Goal: Browse casually: Explore the website without a specific task or goal

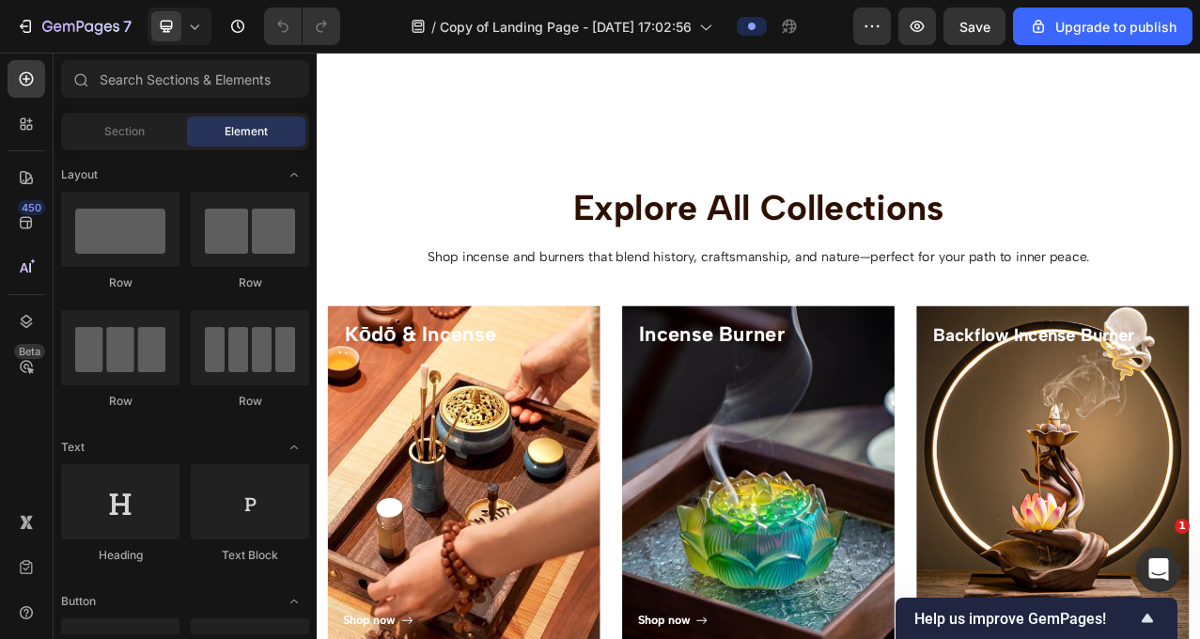
scroll to position [5584, 0]
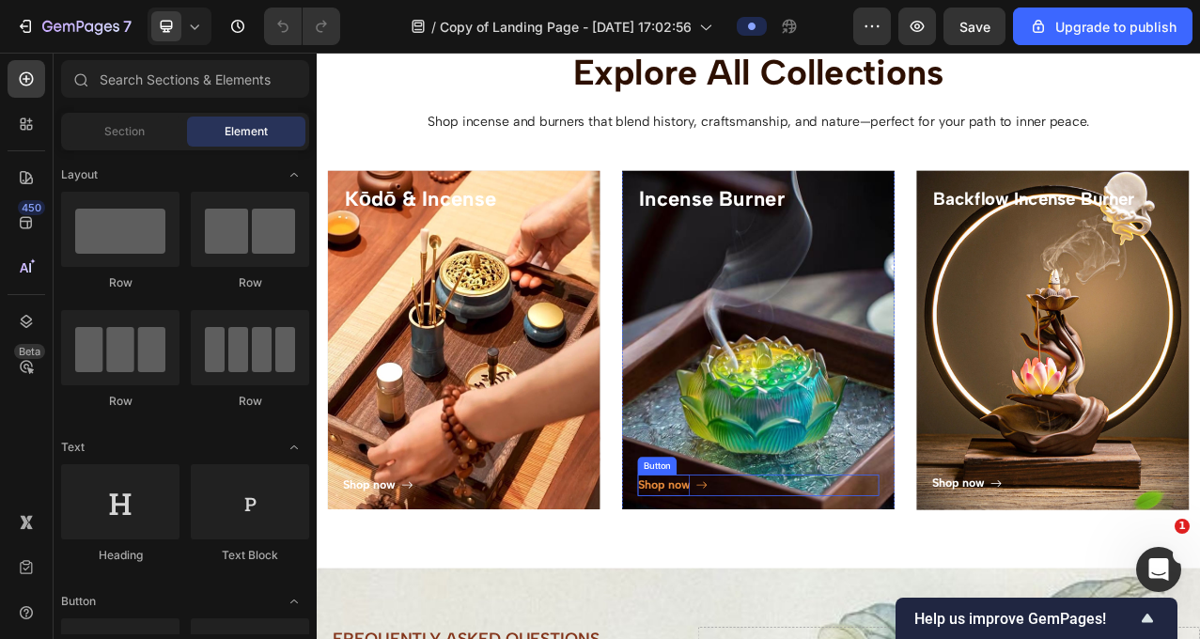
click at [751, 604] on div "Shop now" at bounding box center [759, 604] width 67 height 27
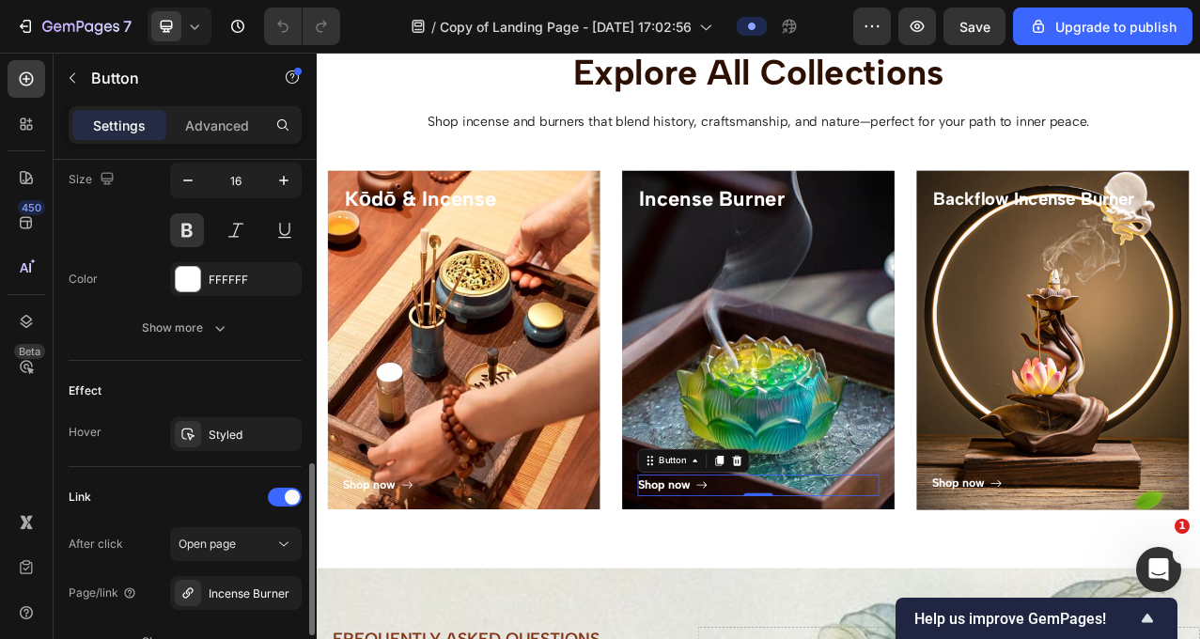
scroll to position [1109, 0]
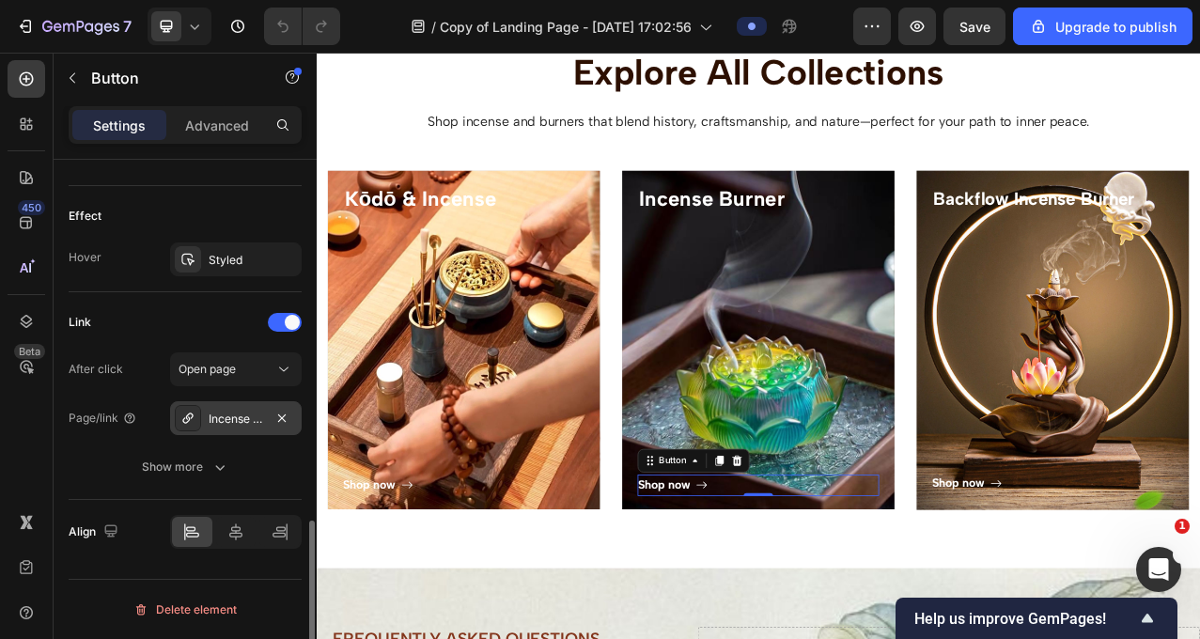
click at [248, 419] on div "Incense Burner" at bounding box center [236, 419] width 54 height 17
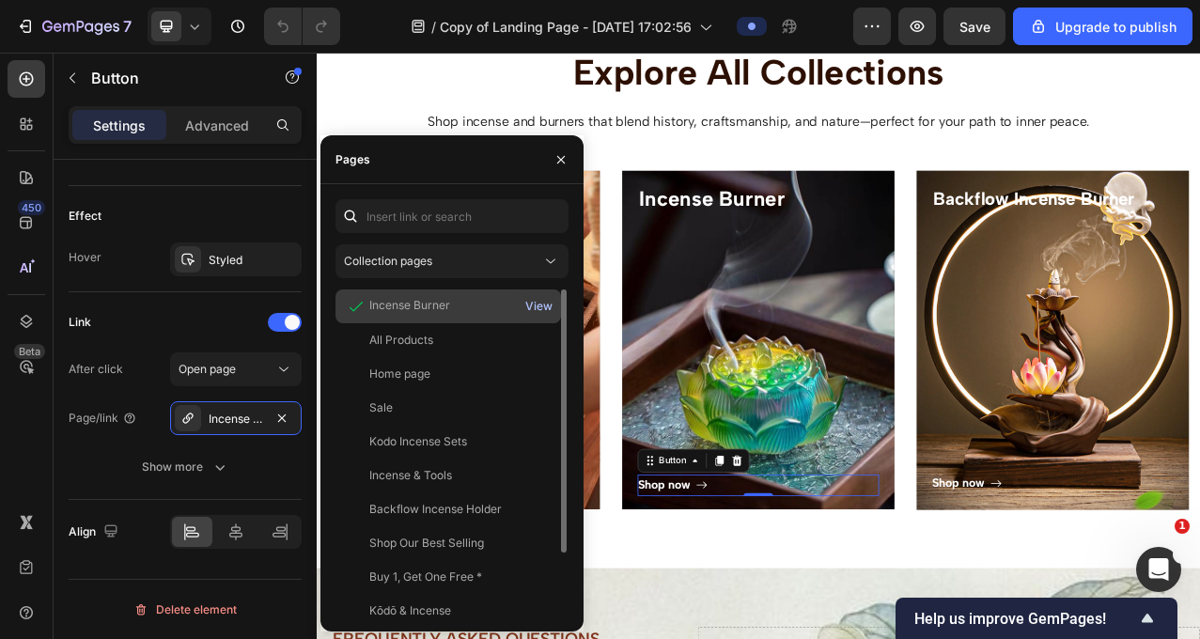
click at [542, 306] on div "View" at bounding box center [538, 306] width 27 height 17
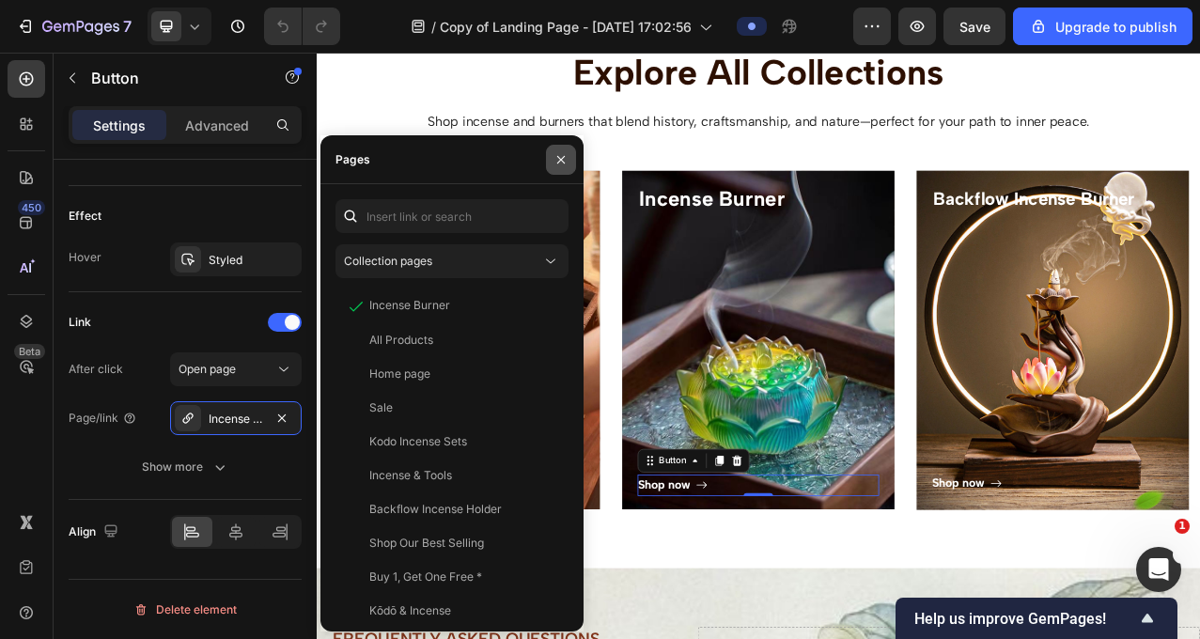
click at [554, 156] on icon "button" at bounding box center [560, 159] width 15 height 15
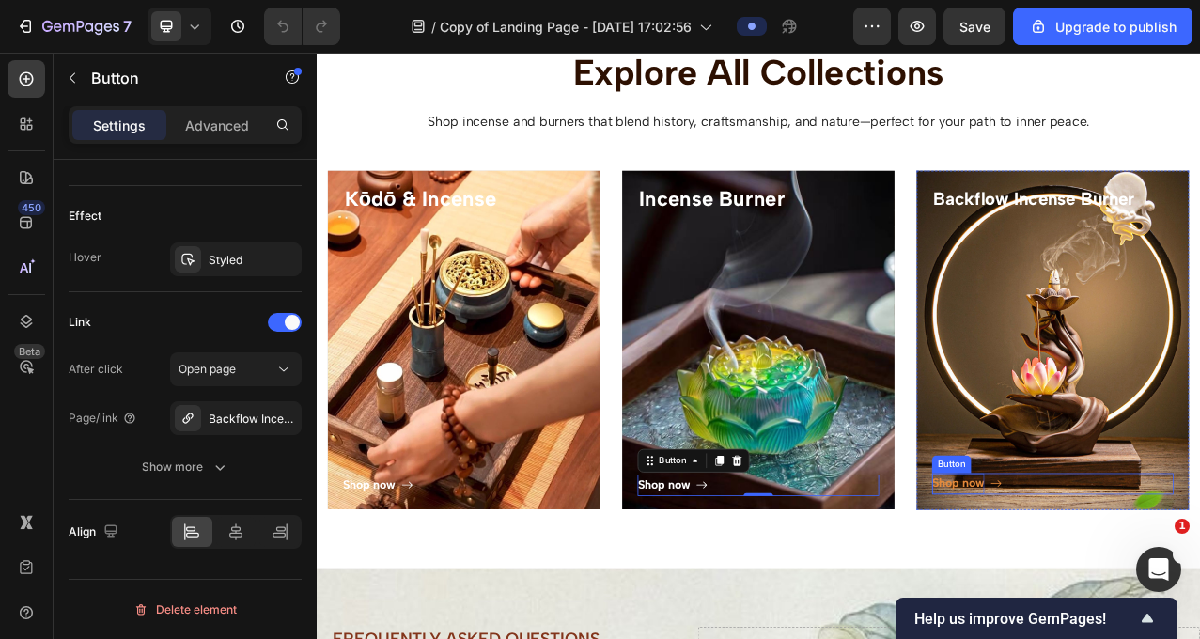
click at [1119, 600] on div "Shop now" at bounding box center [1135, 602] width 67 height 27
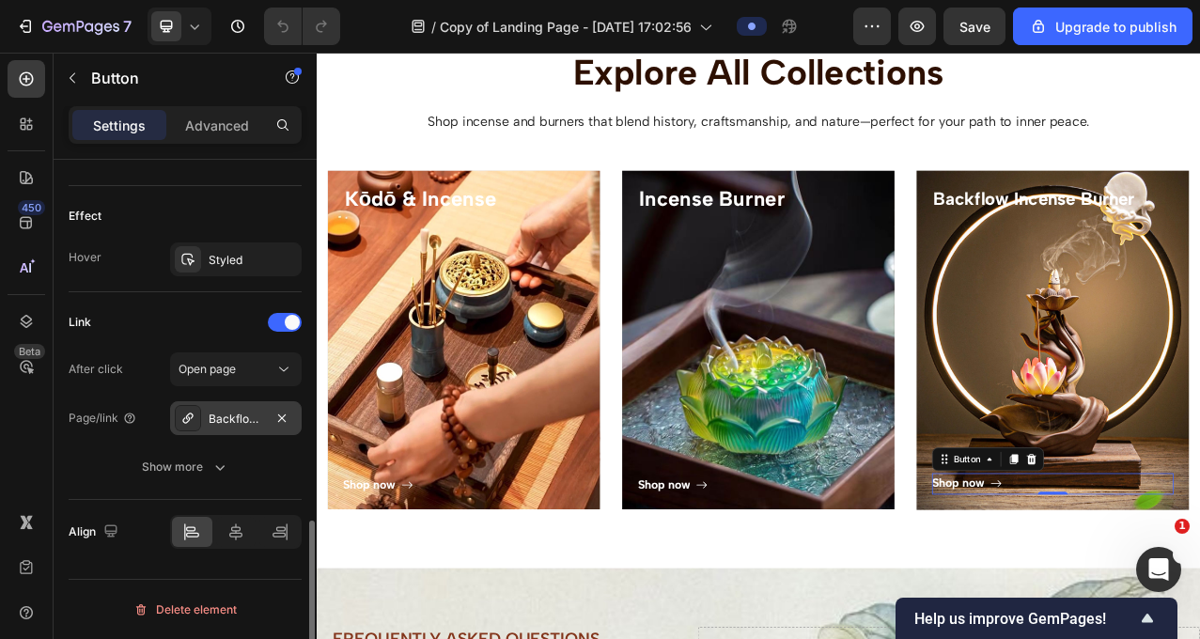
click at [199, 415] on div at bounding box center [188, 418] width 26 height 26
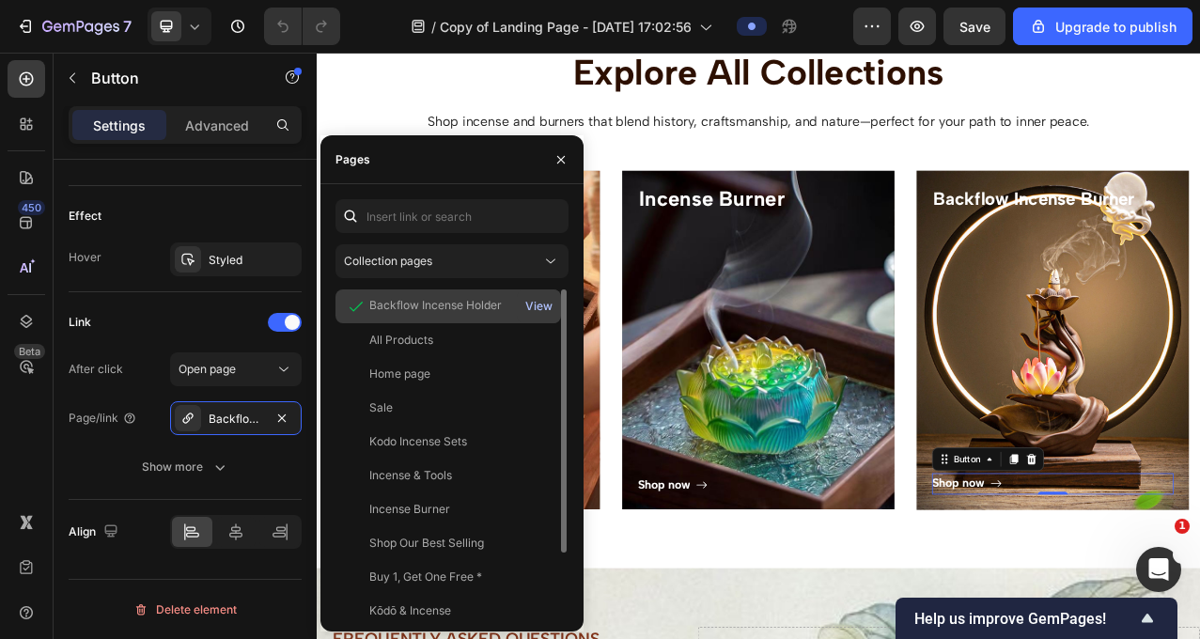
click at [535, 301] on div "View" at bounding box center [538, 306] width 27 height 17
